Goal: Navigation & Orientation: Understand site structure

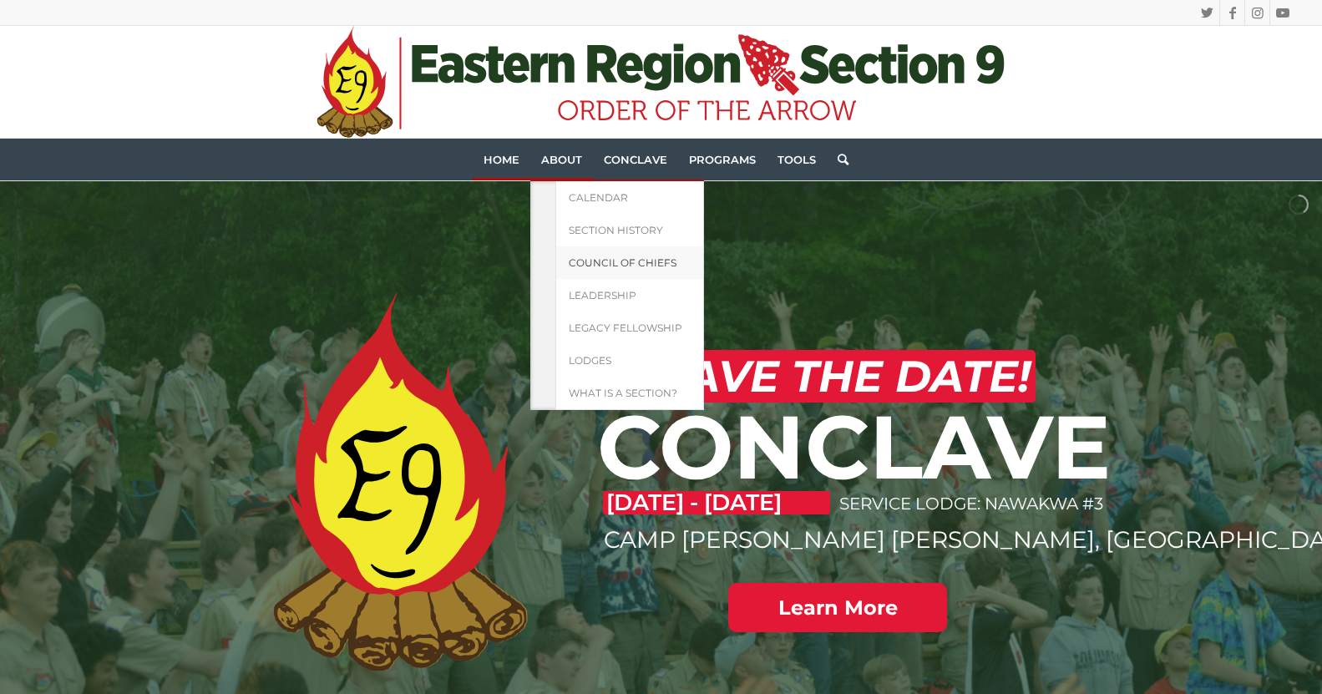
click at [621, 261] on span "Council of Chiefs" at bounding box center [623, 262] width 108 height 13
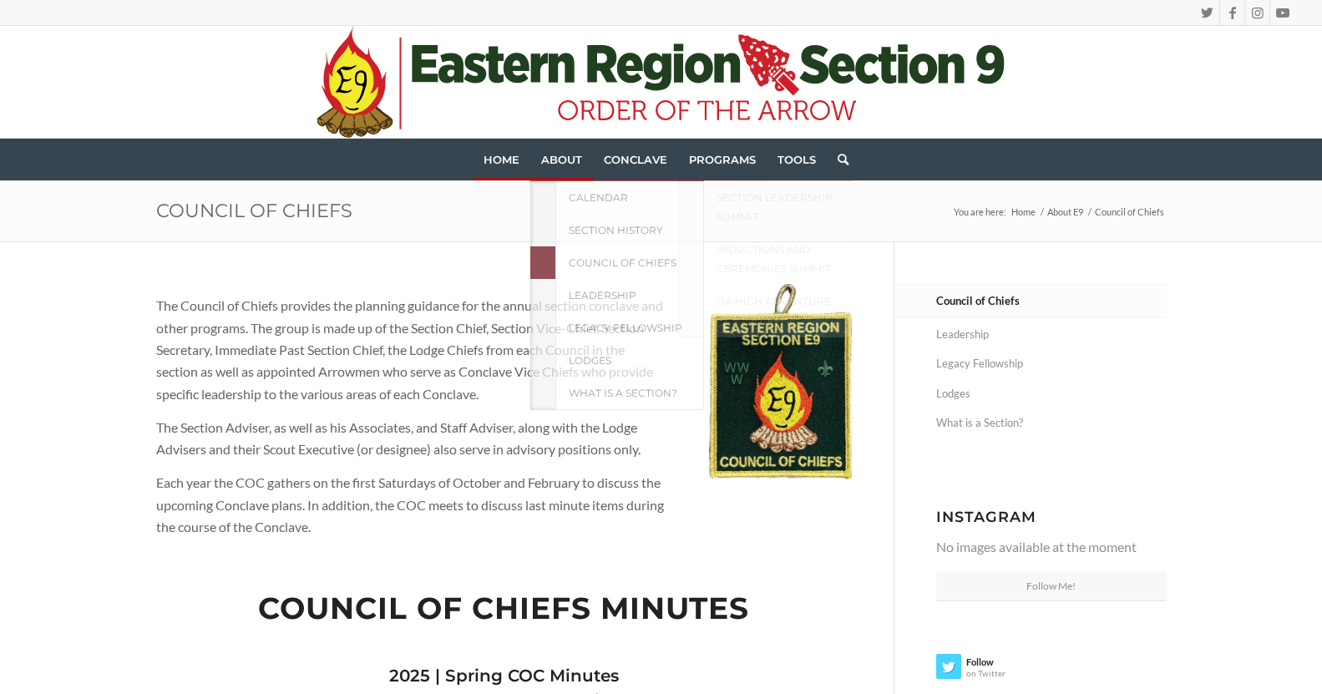
click at [513, 169] on link "Home" at bounding box center [502, 160] width 58 height 42
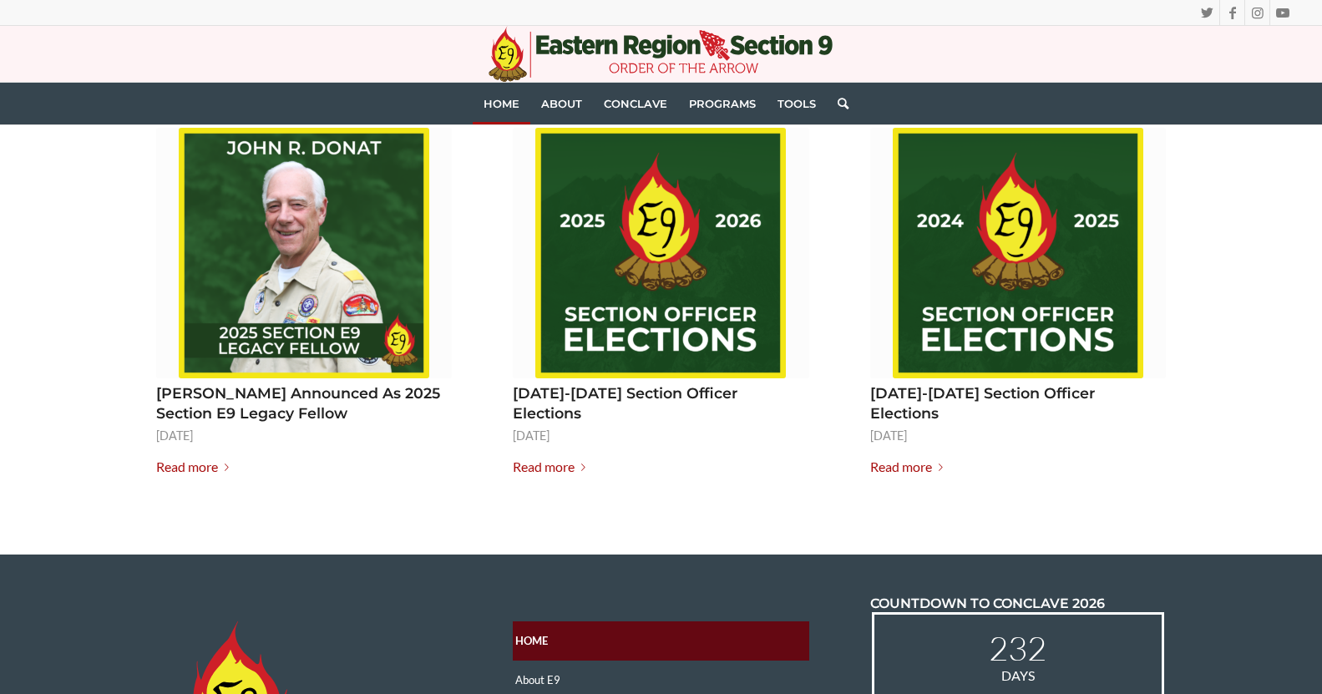
scroll to position [2134, 0]
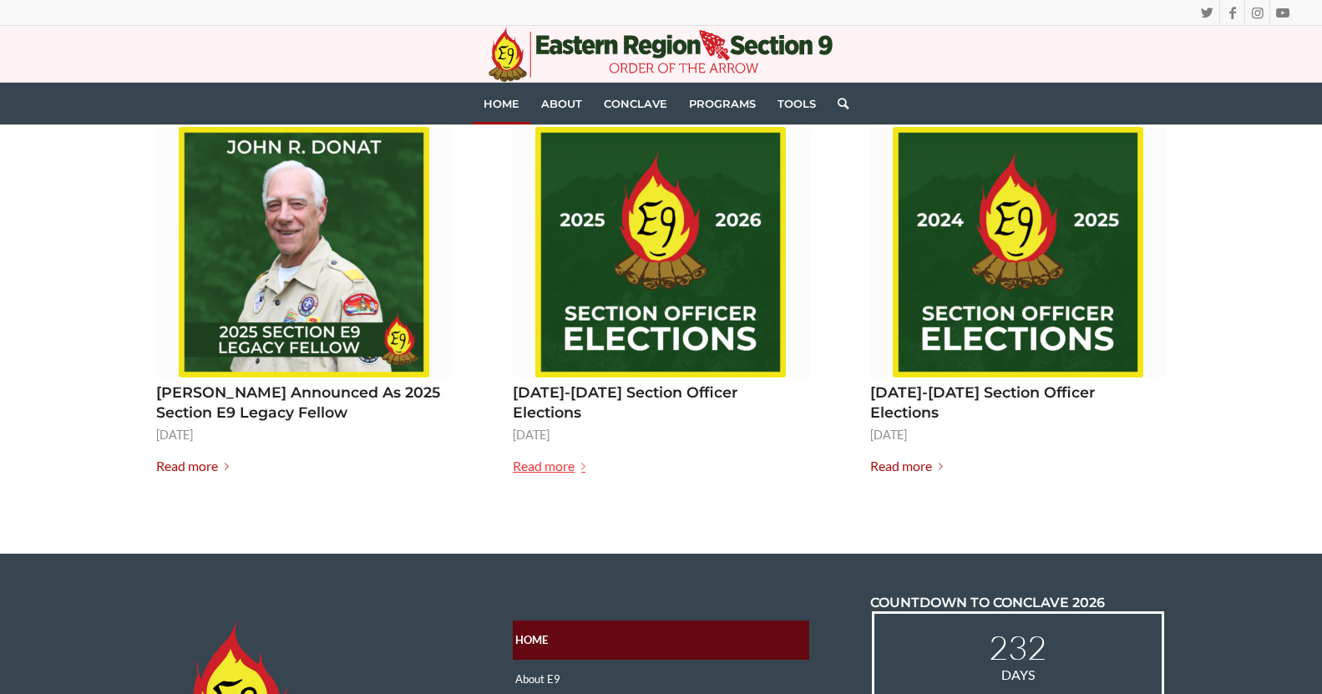
click at [572, 455] on link "Read more" at bounding box center [552, 466] width 79 height 23
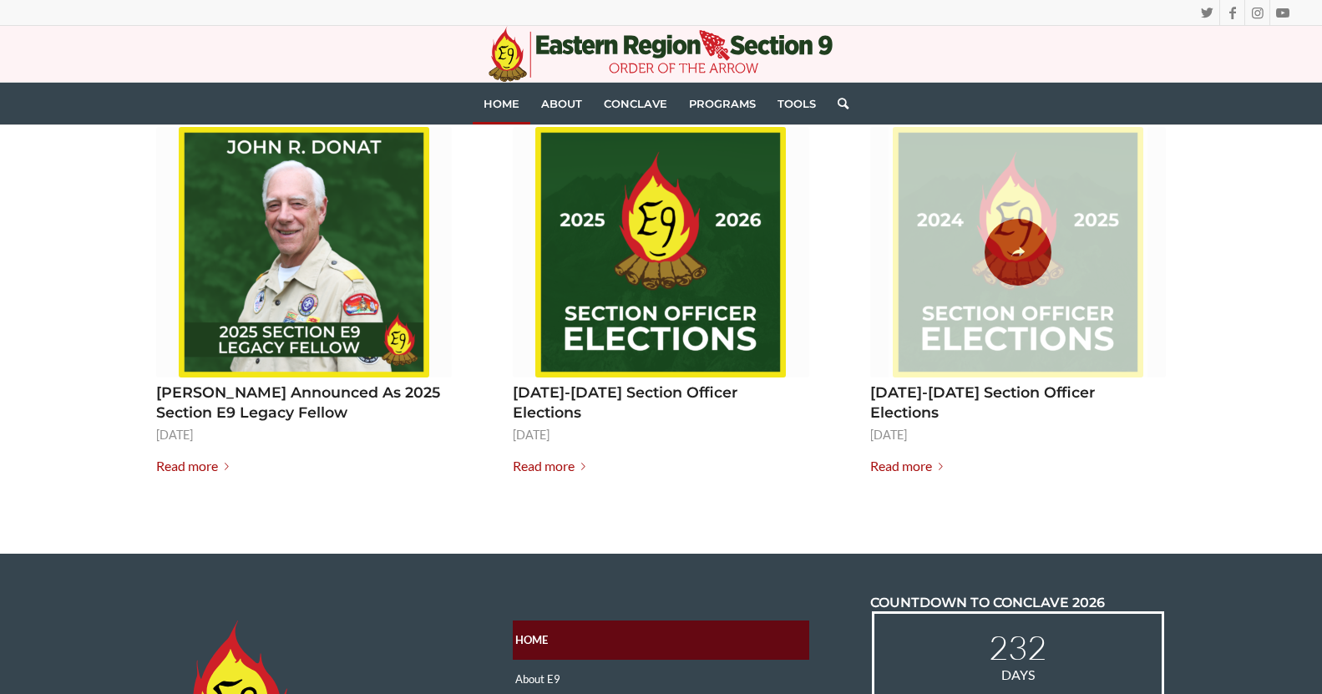
click at [1020, 261] on span at bounding box center [1017, 252] width 259 height 251
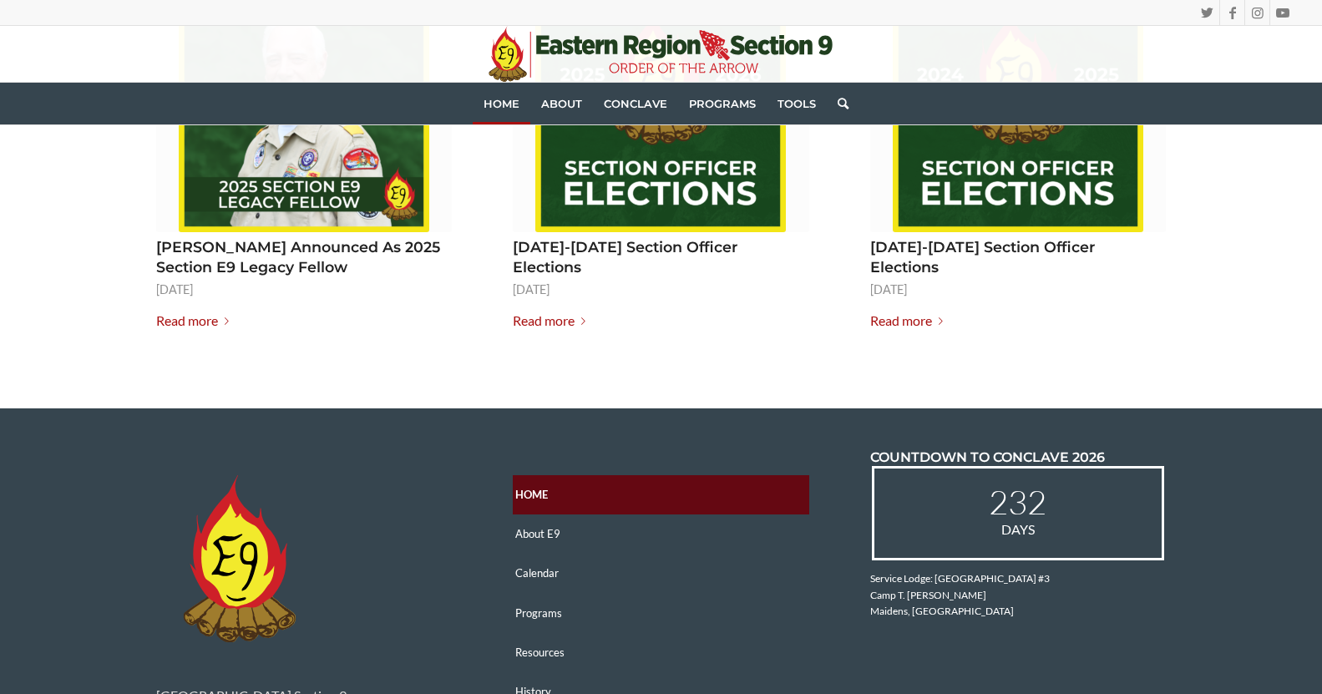
scroll to position [2440, 0]
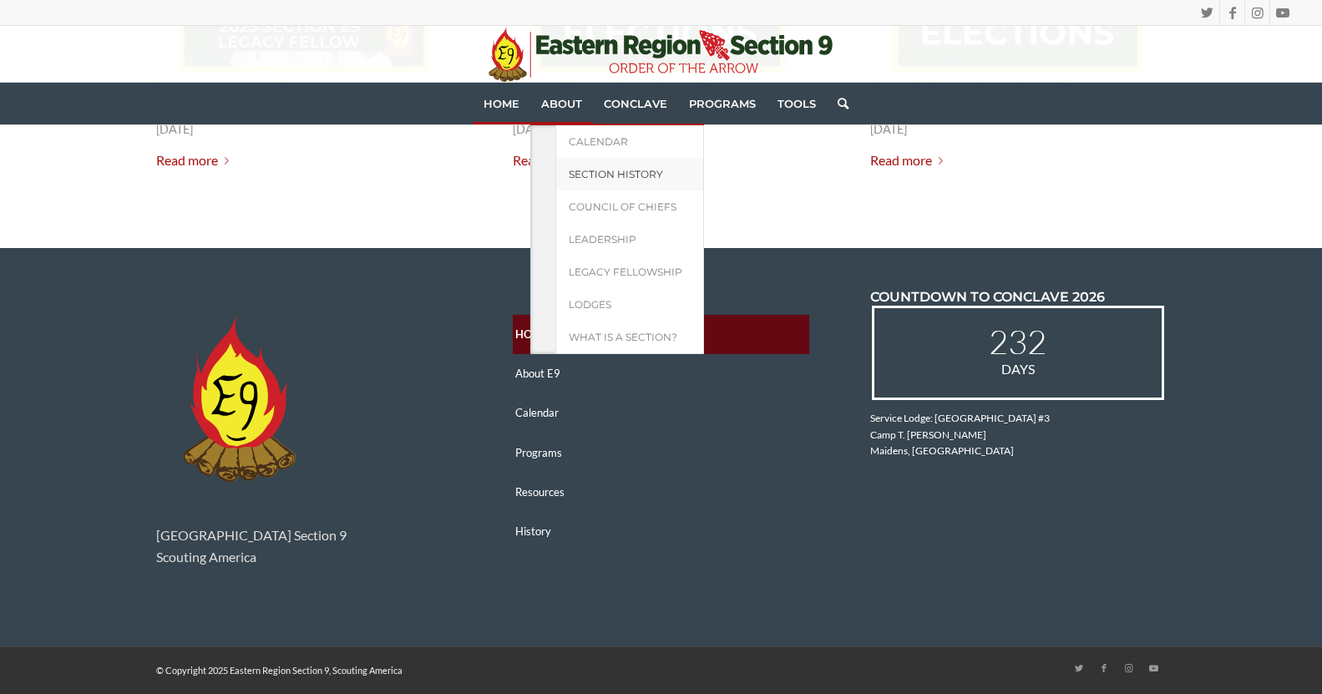
click at [606, 176] on span "Section History" at bounding box center [616, 174] width 94 height 13
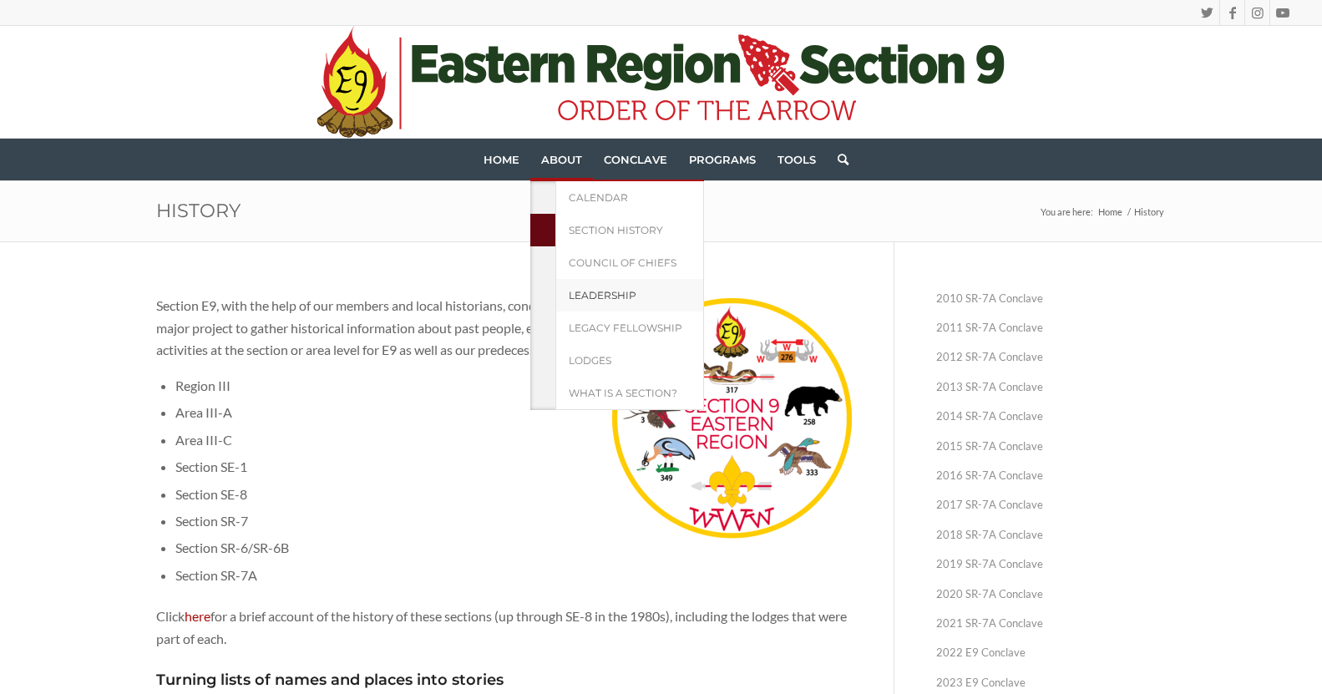
click at [587, 292] on span "Leadership" at bounding box center [603, 295] width 68 height 13
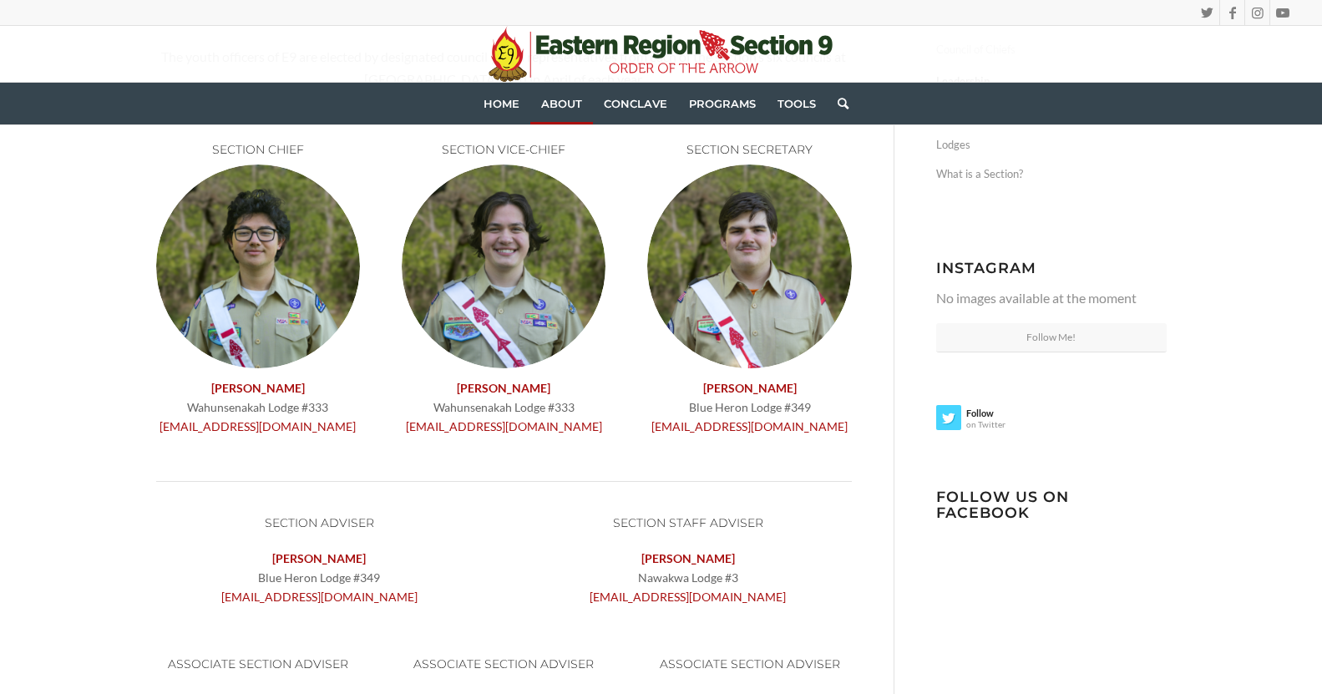
scroll to position [248, 0]
